Goal: Task Accomplishment & Management: Manage account settings

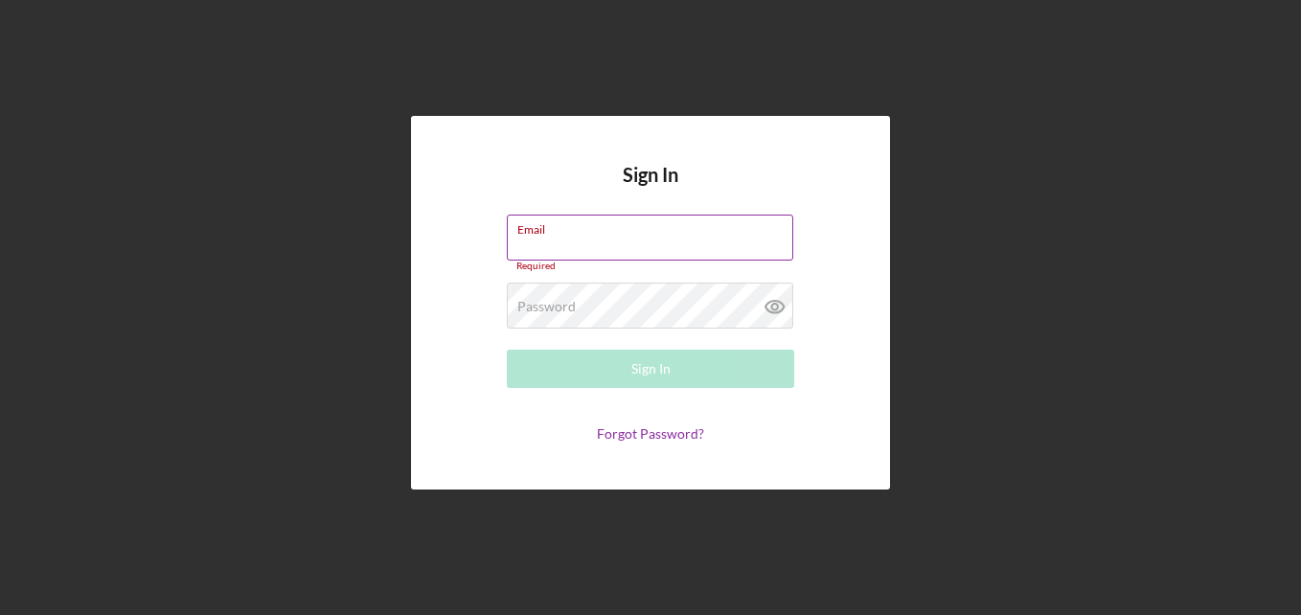
click at [561, 243] on input "Email" at bounding box center [650, 238] width 286 height 46
type input "[PERSON_NAME][EMAIL_ADDRESS][DOMAIN_NAME]"
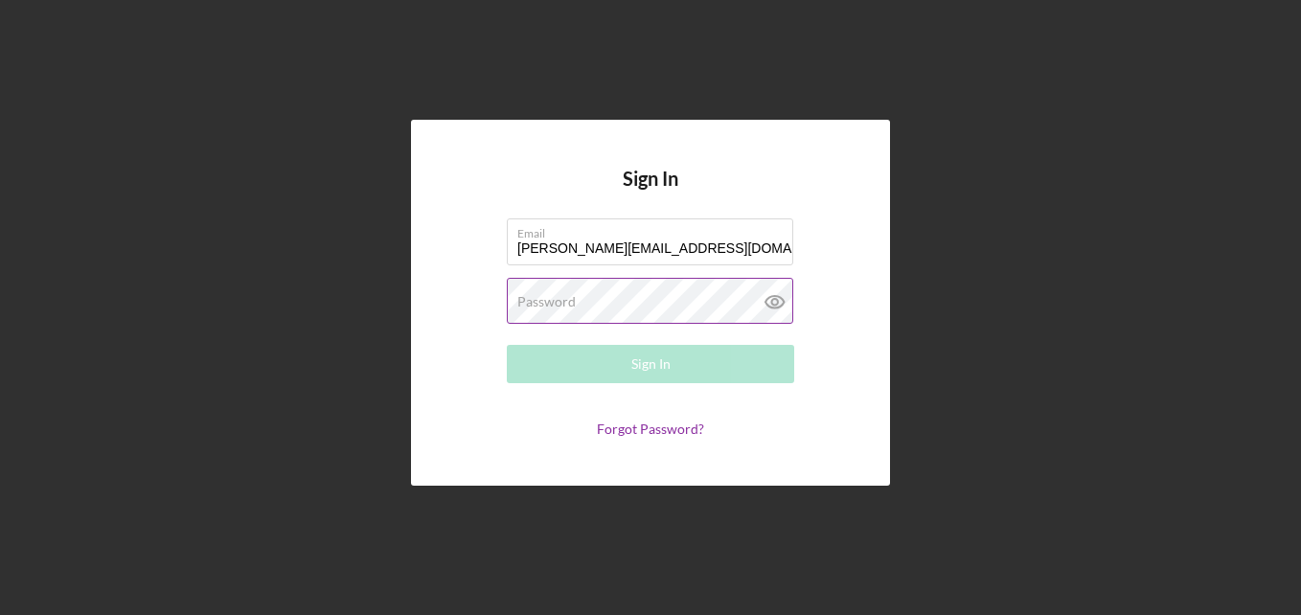
click at [538, 290] on div "Password Required" at bounding box center [650, 302] width 287 height 48
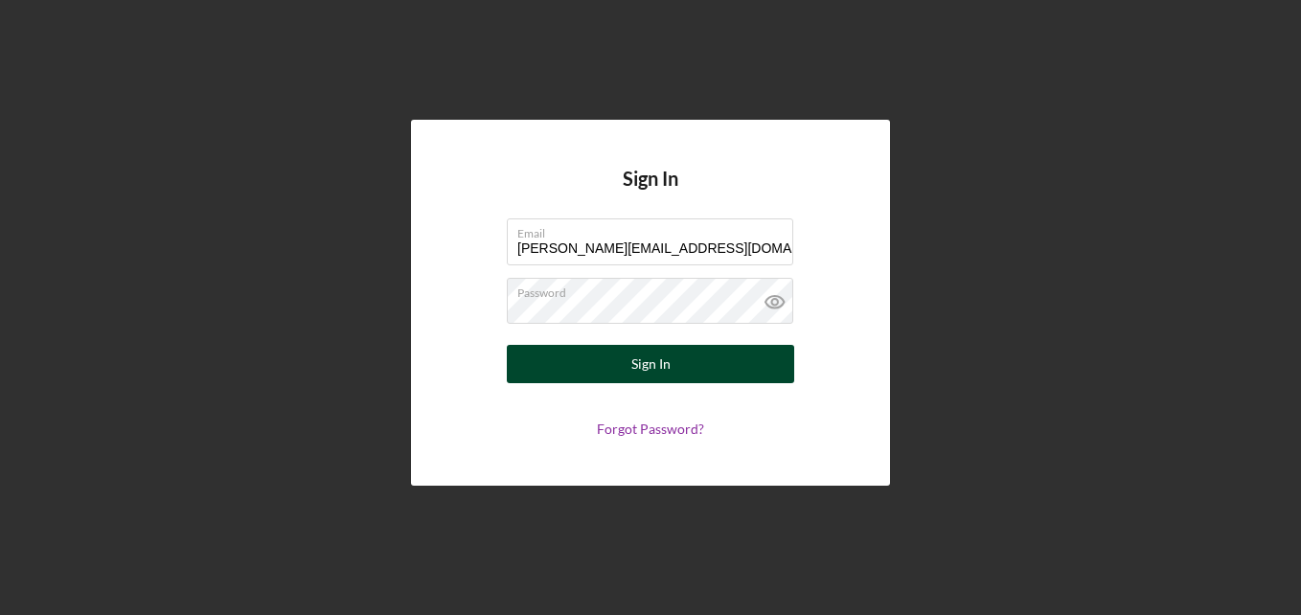
click at [610, 357] on button "Sign In" at bounding box center [650, 364] width 287 height 38
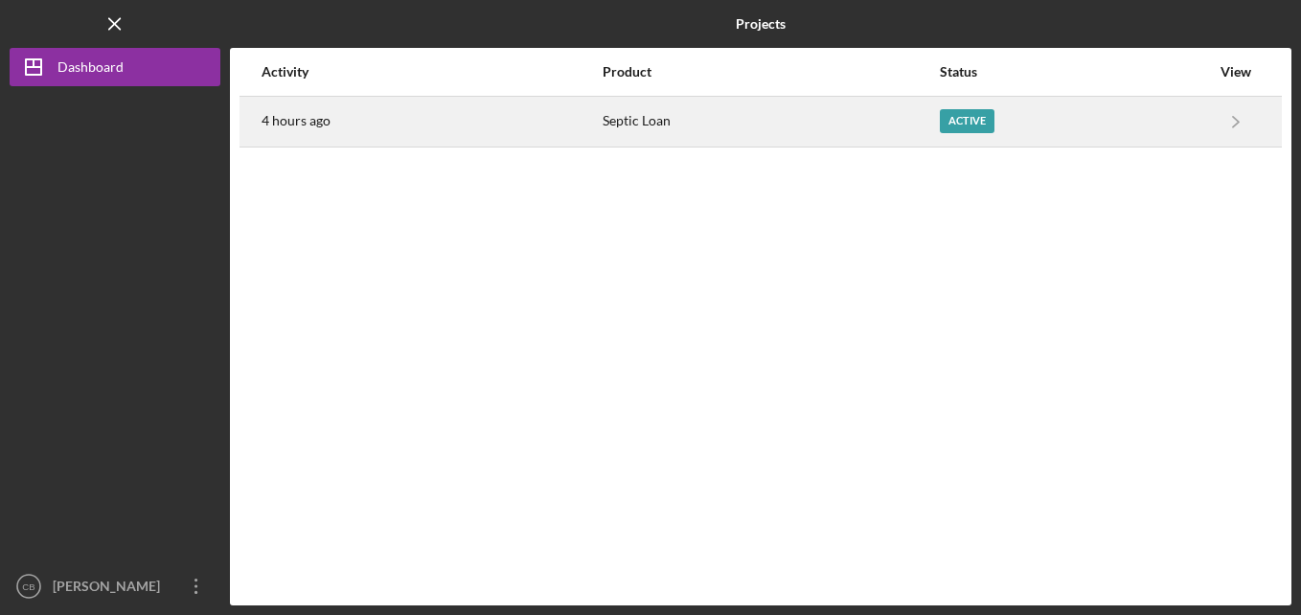
click at [967, 128] on div "Active" at bounding box center [967, 121] width 55 height 24
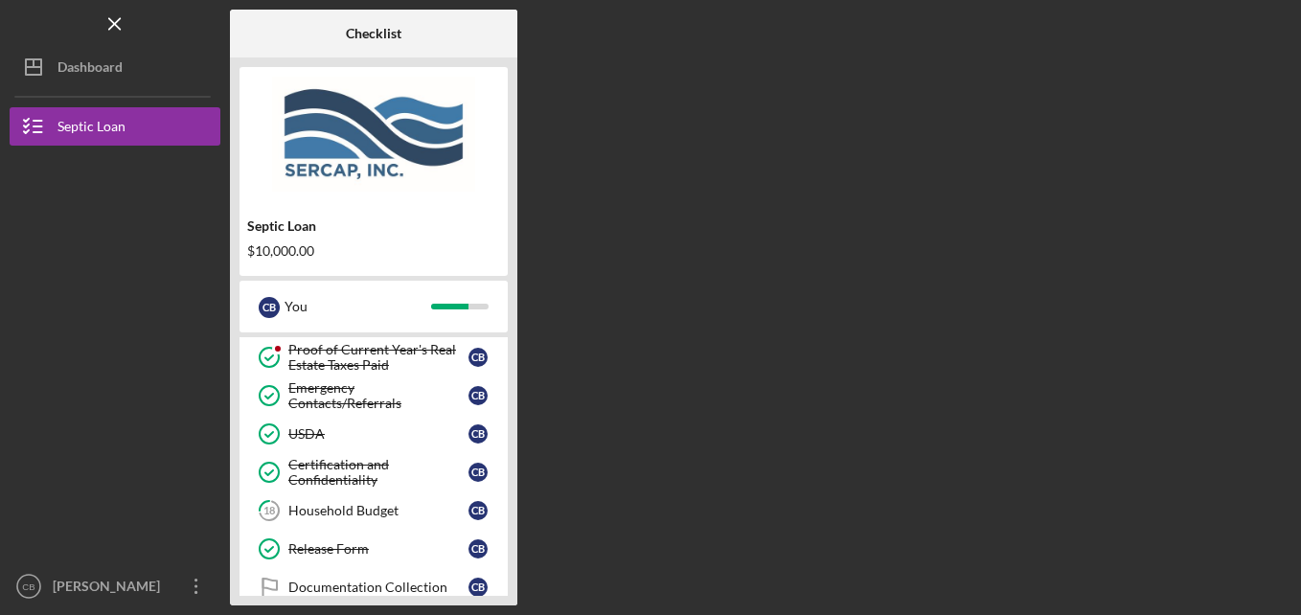
scroll to position [319, 0]
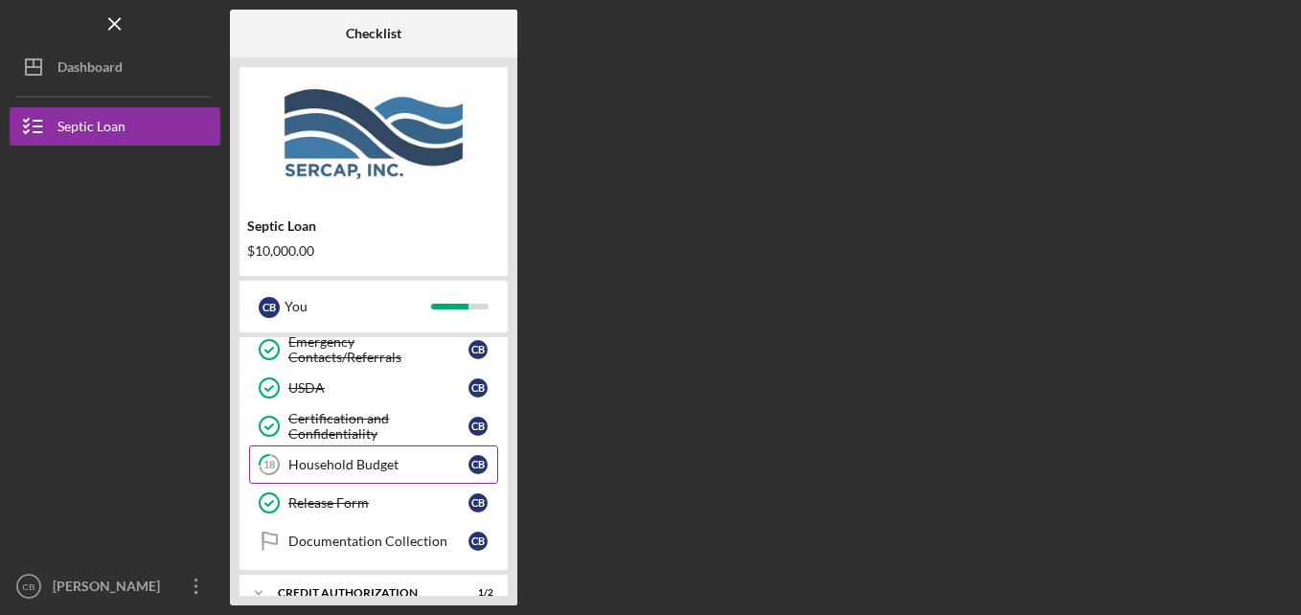
click at [376, 461] on div "Household Budget" at bounding box center [378, 464] width 180 height 15
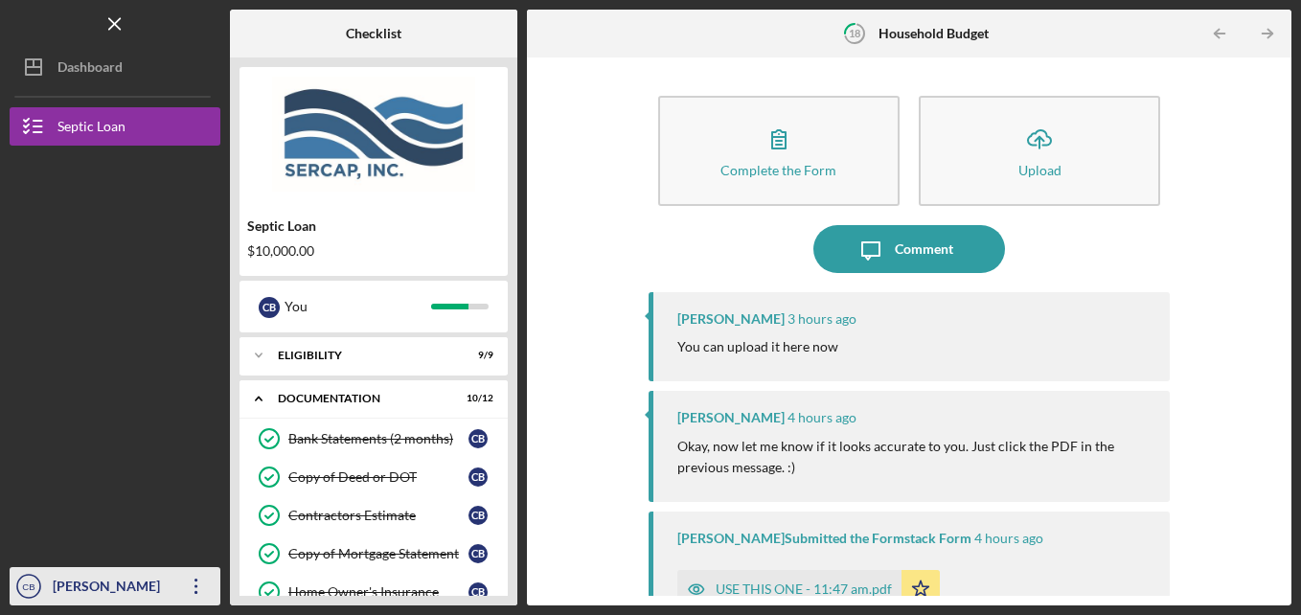
click at [90, 577] on div "[PERSON_NAME]" at bounding box center [110, 588] width 125 height 43
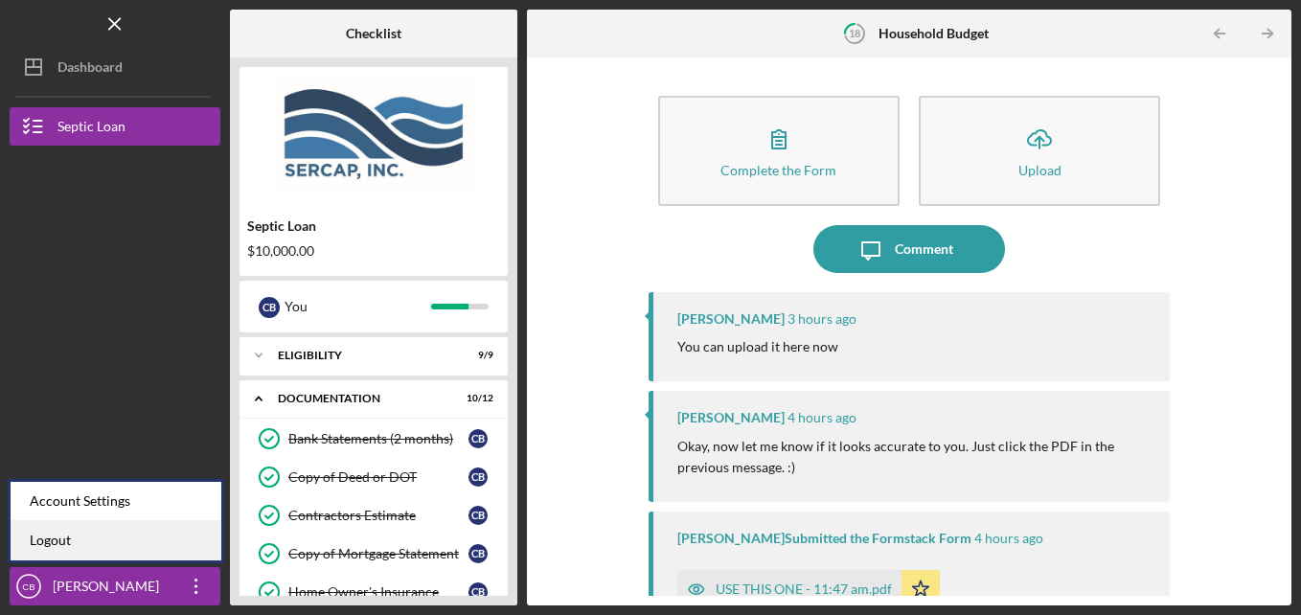
click at [77, 542] on link "Logout" at bounding box center [116, 540] width 211 height 39
